Goal: Information Seeking & Learning: Learn about a topic

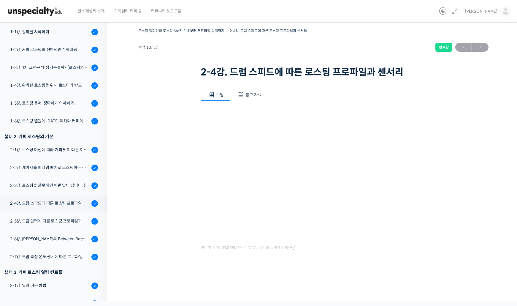
scroll to position [83, 0]
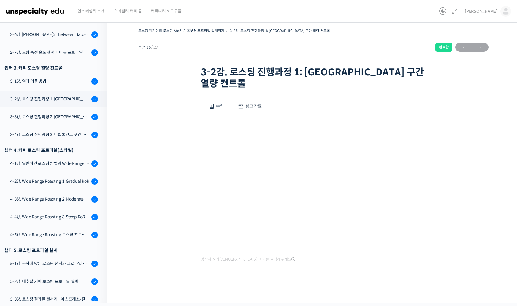
scroll to position [346, 0]
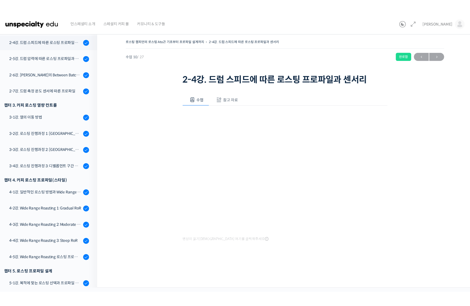
scroll to position [258, 0]
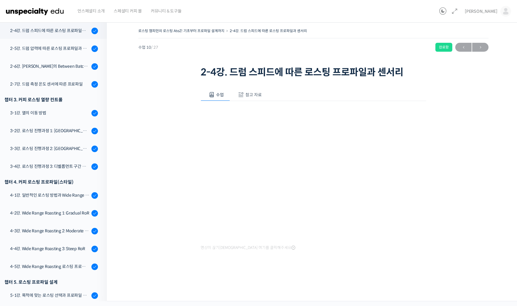
click at [444, 177] on div "로스팅 챔피언의 로스팅 AtoZ! 기초부터 프로파일 설계까지 2-4강. 드럼 스피드에 따른 로스팅 프로파일과 센서리 완료함 수업 10 / 27…" at bounding box center [314, 153] width 354 height 252
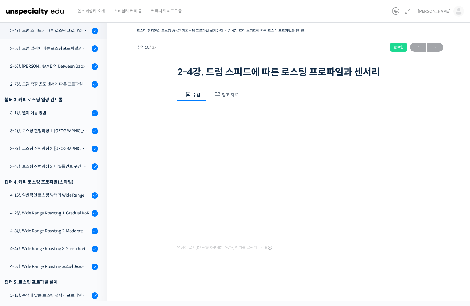
click at [451, 163] on div "로스팅 챔피언의 로스팅 AtoZ! 기초부터 프로파일 설계까지 2-4강. 드럼 스피드에 따른 로스팅 프로파일과 센서리 완료함 수업 10 / 27…" at bounding box center [290, 159] width 366 height 283
click at [266, 83] on div "수업 참고 자료 영상이 끊기신다면 여기를 클릭해주세요 PPT 수업 자료 (클릭하시면 새 창에서 열립니다)" at bounding box center [290, 180] width 226 height 200
